Goal: Navigation & Orientation: Find specific page/section

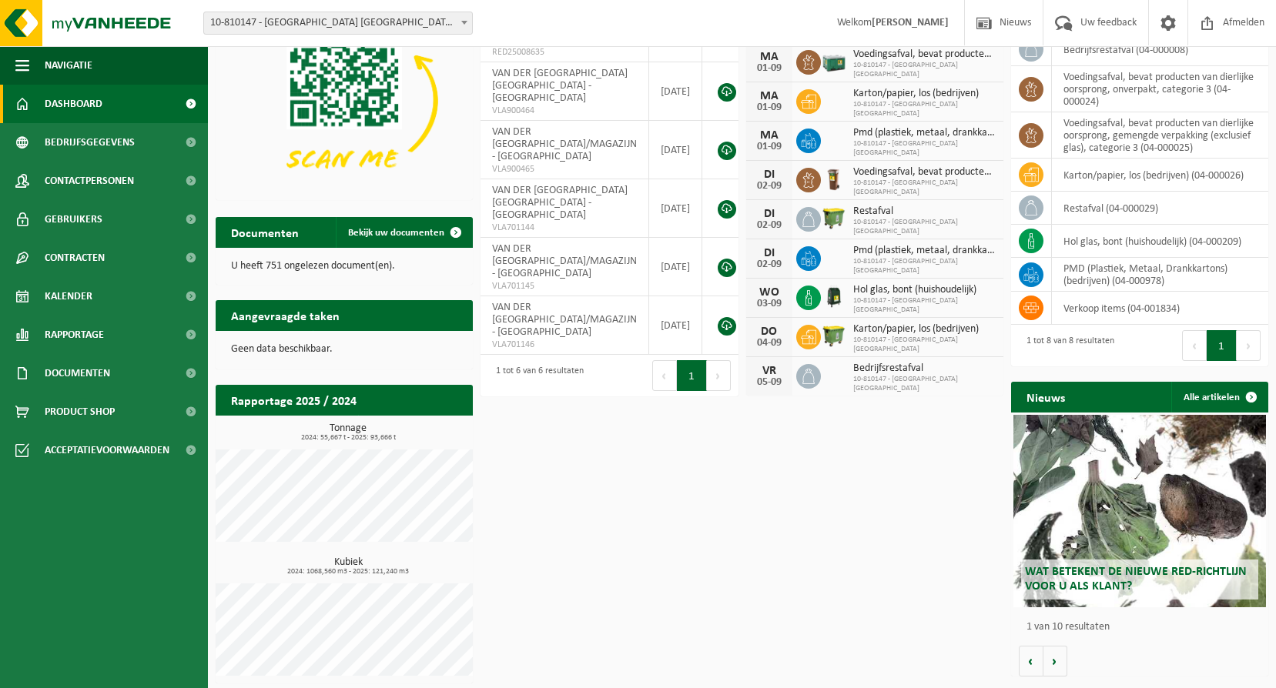
scroll to position [123, 0]
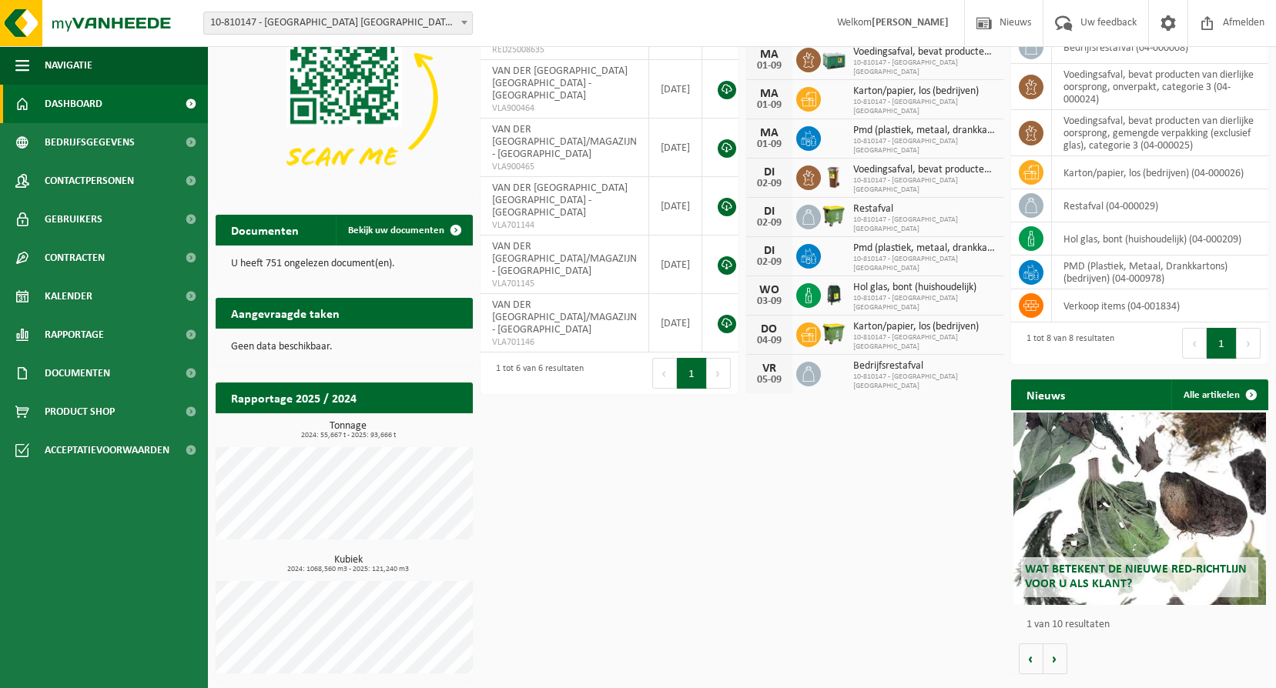
click at [1111, 487] on div "Wat betekent de nieuwe RED-richtlijn voor u als klant?" at bounding box center [1139, 509] width 253 height 192
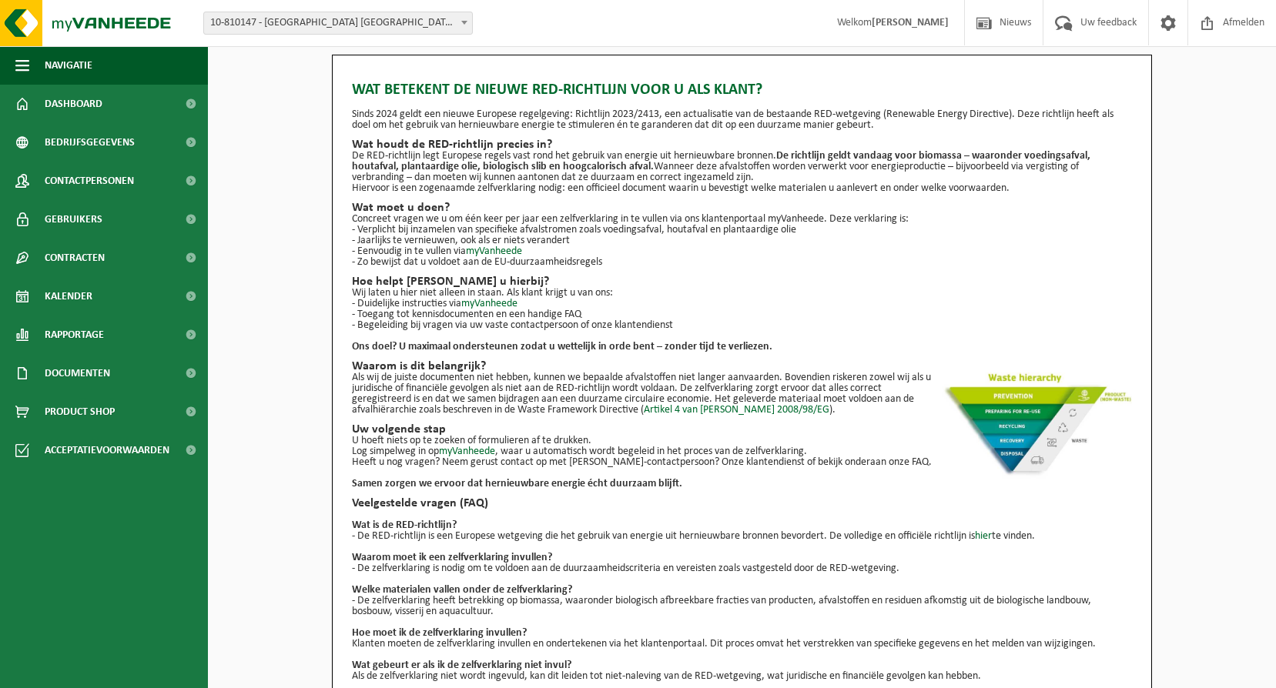
click at [1042, 417] on img at bounding box center [1035, 426] width 192 height 106
click at [1043, 417] on img at bounding box center [1035, 426] width 192 height 106
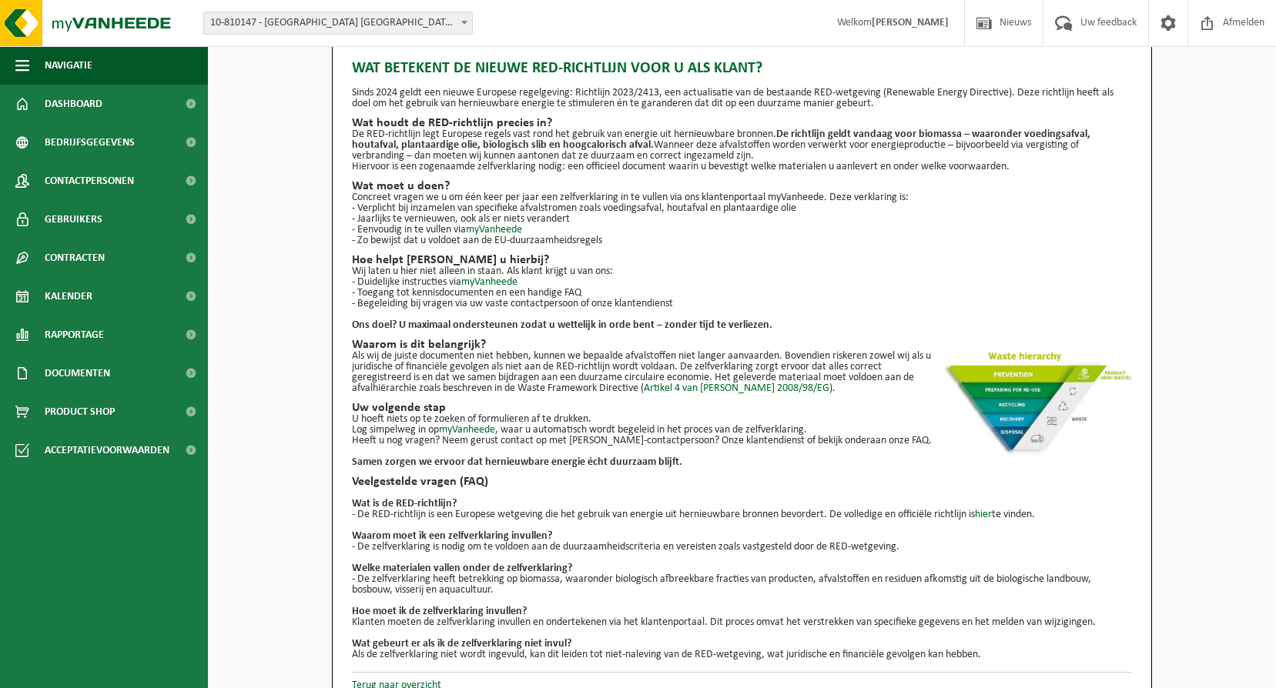
scroll to position [41, 0]
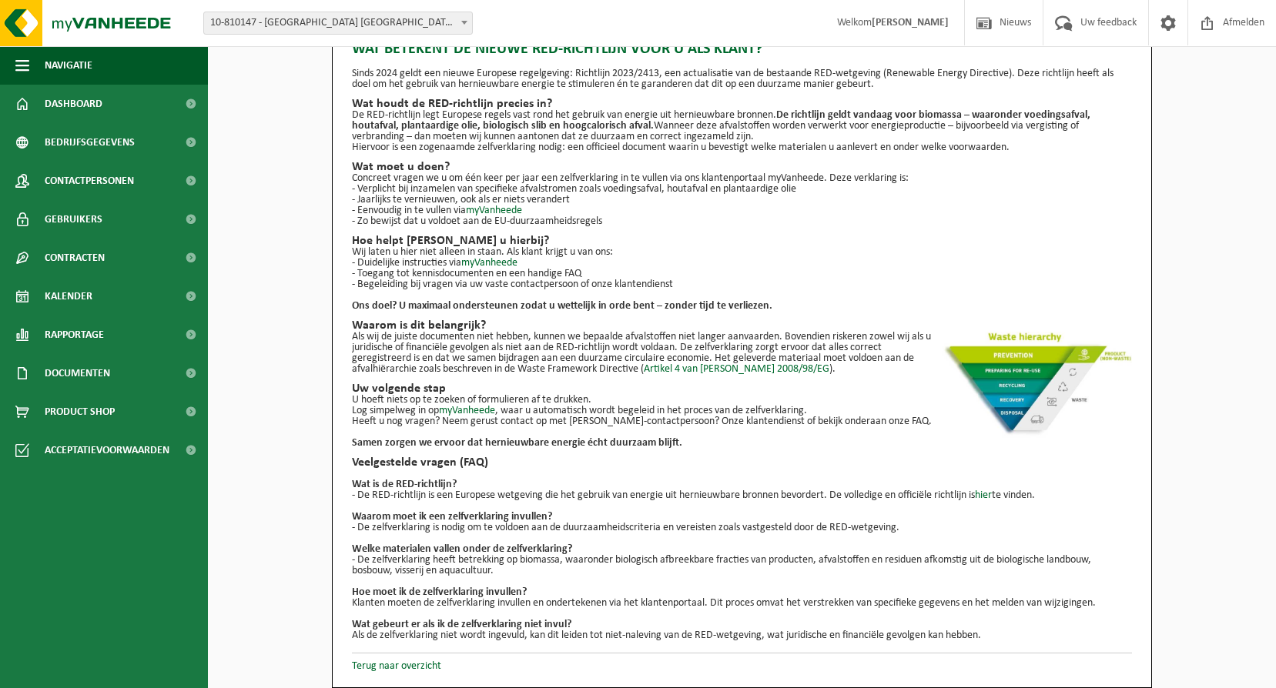
click at [1040, 391] on img at bounding box center [1035, 385] width 192 height 106
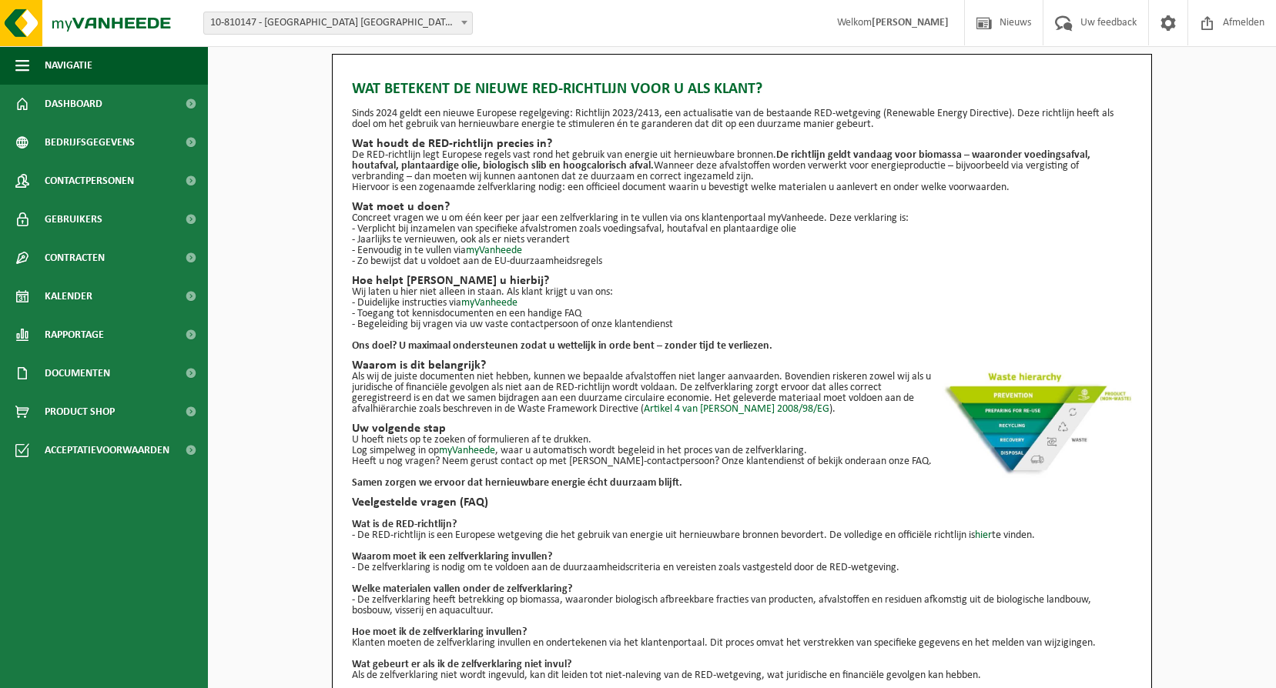
scroll to position [0, 0]
click at [910, 23] on strong "[PERSON_NAME]" at bounding box center [910, 23] width 77 height 12
click at [132, 95] on link "Dashboard" at bounding box center [104, 104] width 208 height 38
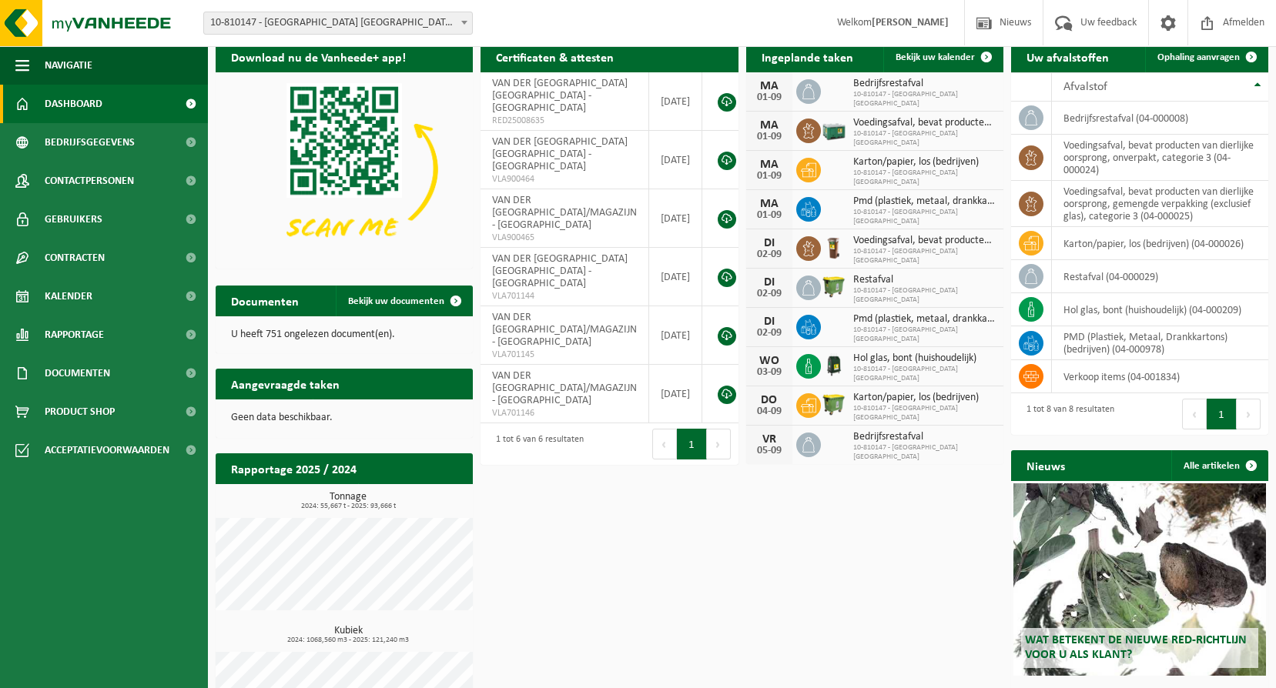
scroll to position [123, 0]
